Goal: Navigation & Orientation: Understand site structure

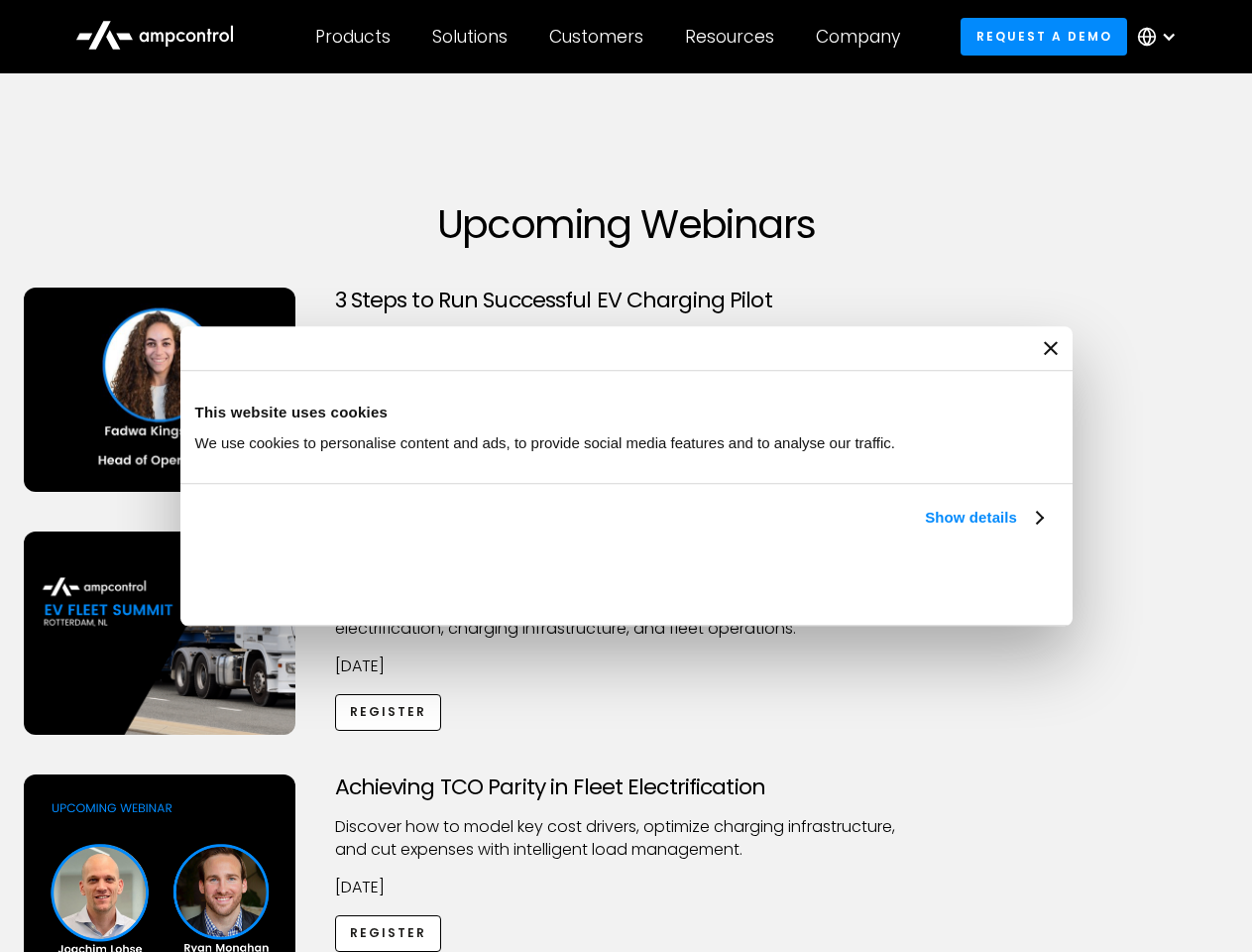
click at [925, 530] on link "Show details" at bounding box center [984, 518] width 117 height 24
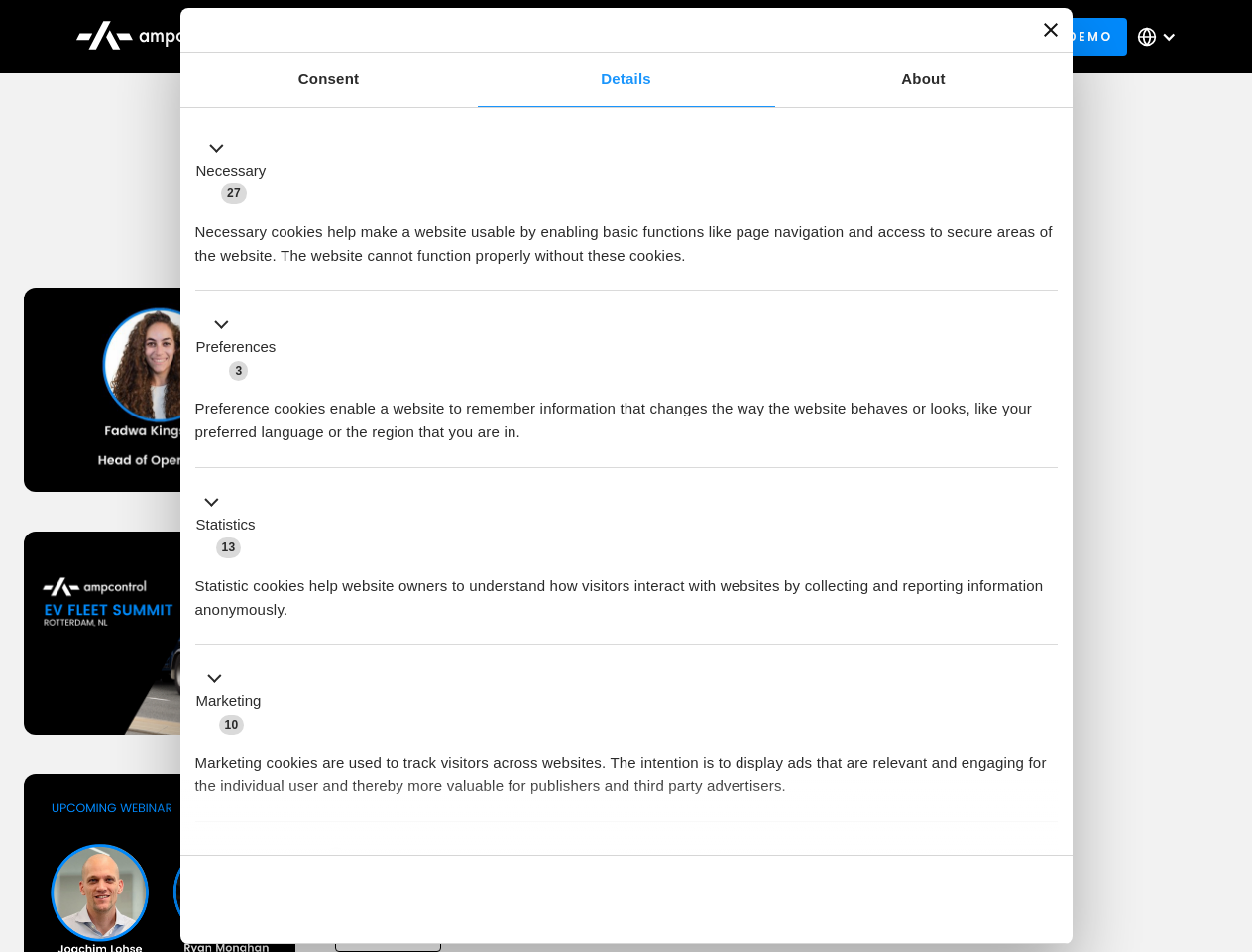
click at [1045, 646] on li "Statistics 13 Statistic cookies help website owners to understand how visitors …" at bounding box center [627, 556] width 862 height 178
click at [1230, 799] on div "Achieving TCO Parity in Fleet Electrification Discover how to model key cost dr…" at bounding box center [626, 929] width 1245 height 311
click at [610, 37] on div "Customers" at bounding box center [596, 37] width 94 height 22
click at [352, 37] on div "Products" at bounding box center [353, 37] width 76 height 22
click at [471, 37] on div "Solutions" at bounding box center [470, 37] width 76 height 22
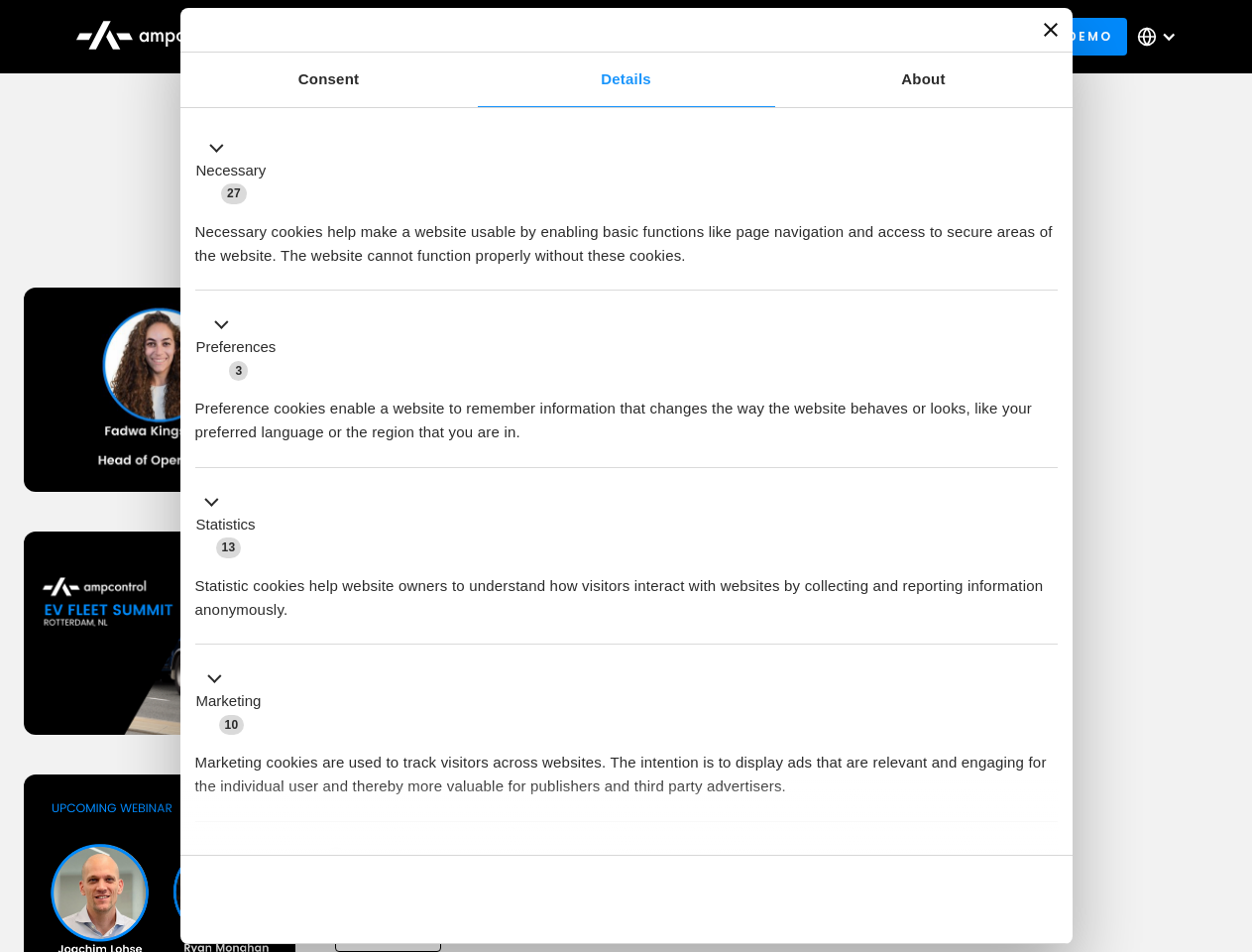
click at [600, 37] on div "Customers" at bounding box center [596, 37] width 94 height 22
click at [733, 37] on div "Resources" at bounding box center [730, 37] width 89 height 22
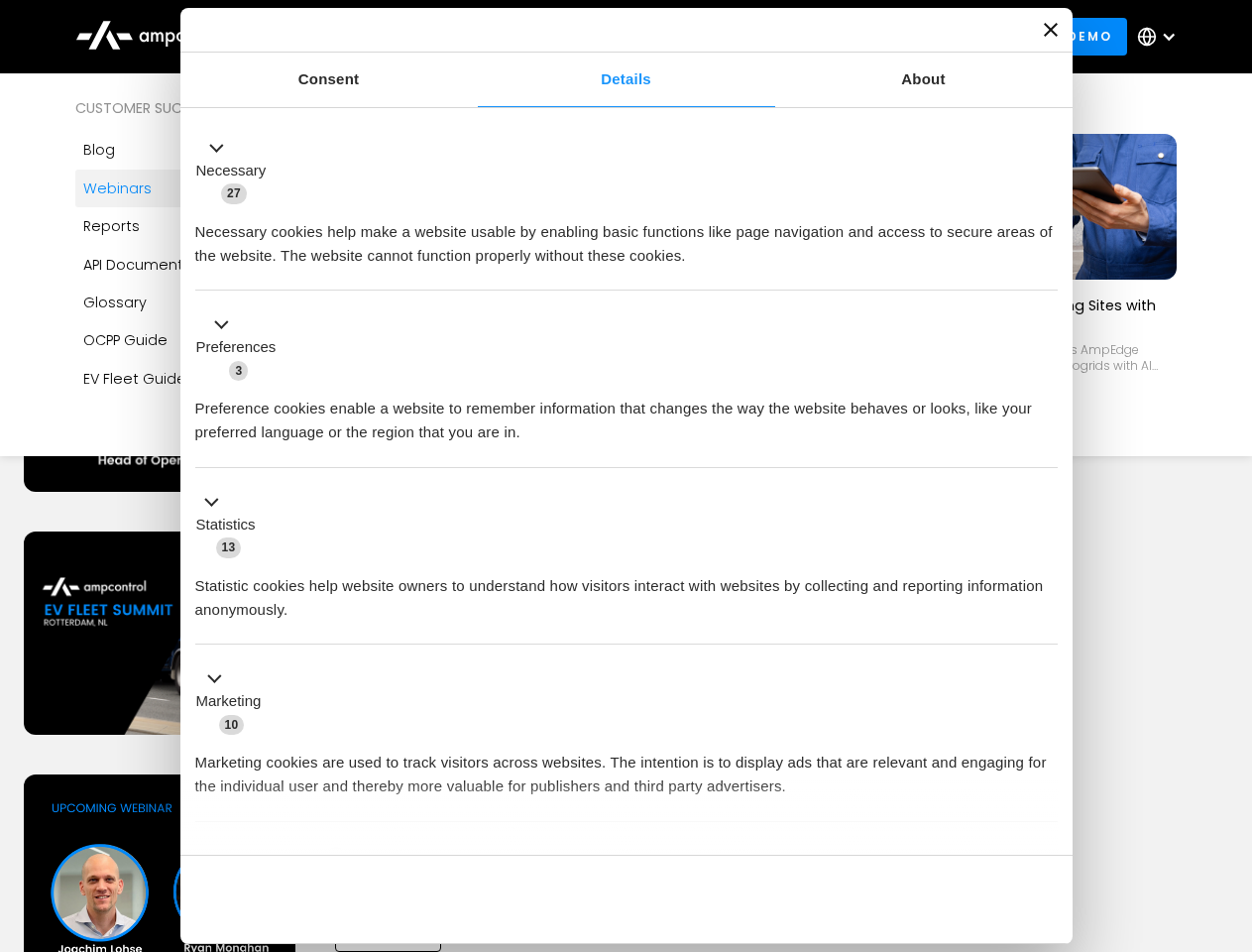
click at [864, 37] on div "Company" at bounding box center [858, 37] width 84 height 22
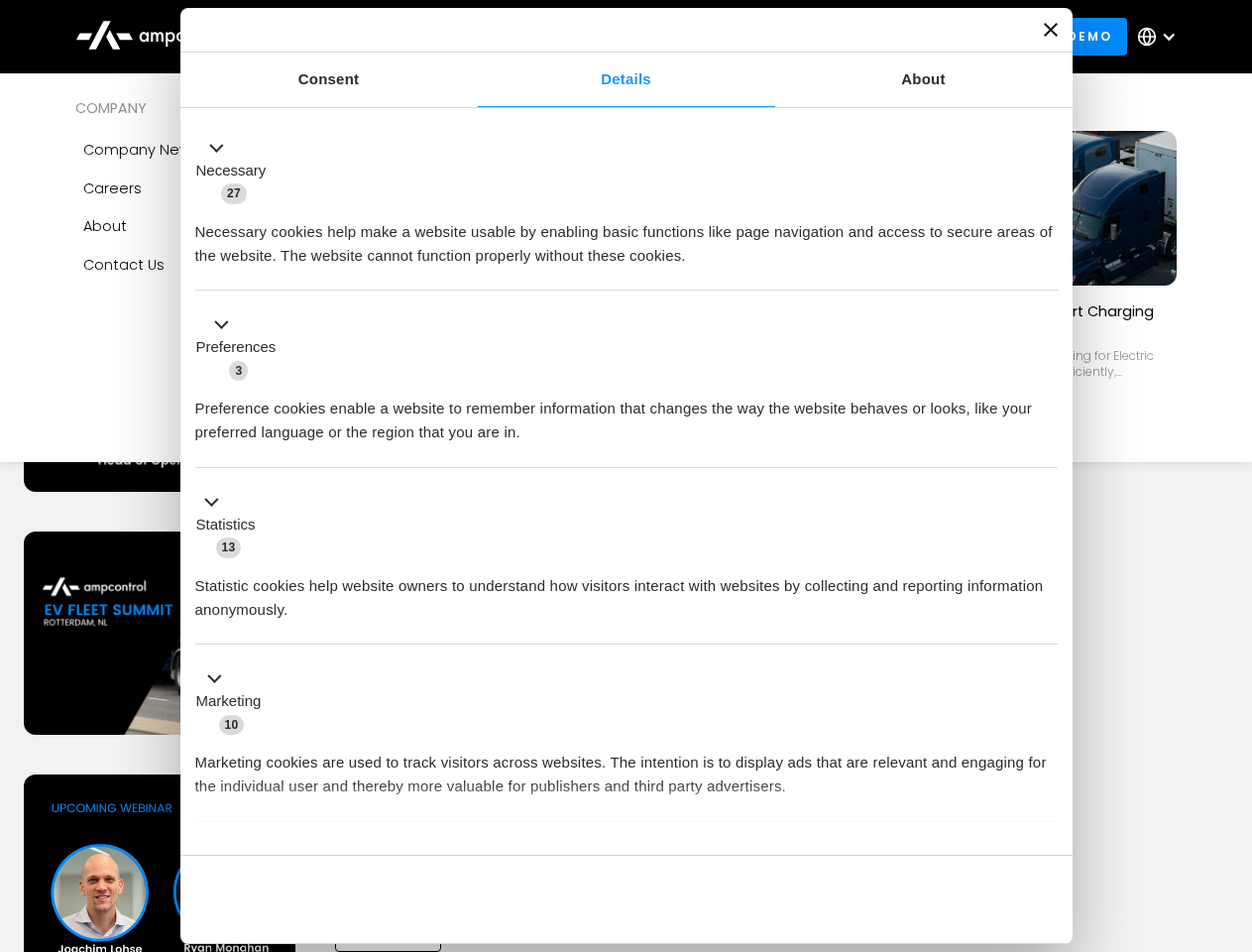
click at [1162, 37] on div at bounding box center [1169, 37] width 16 height 16
